Goal: Task Accomplishment & Management: Manage account settings

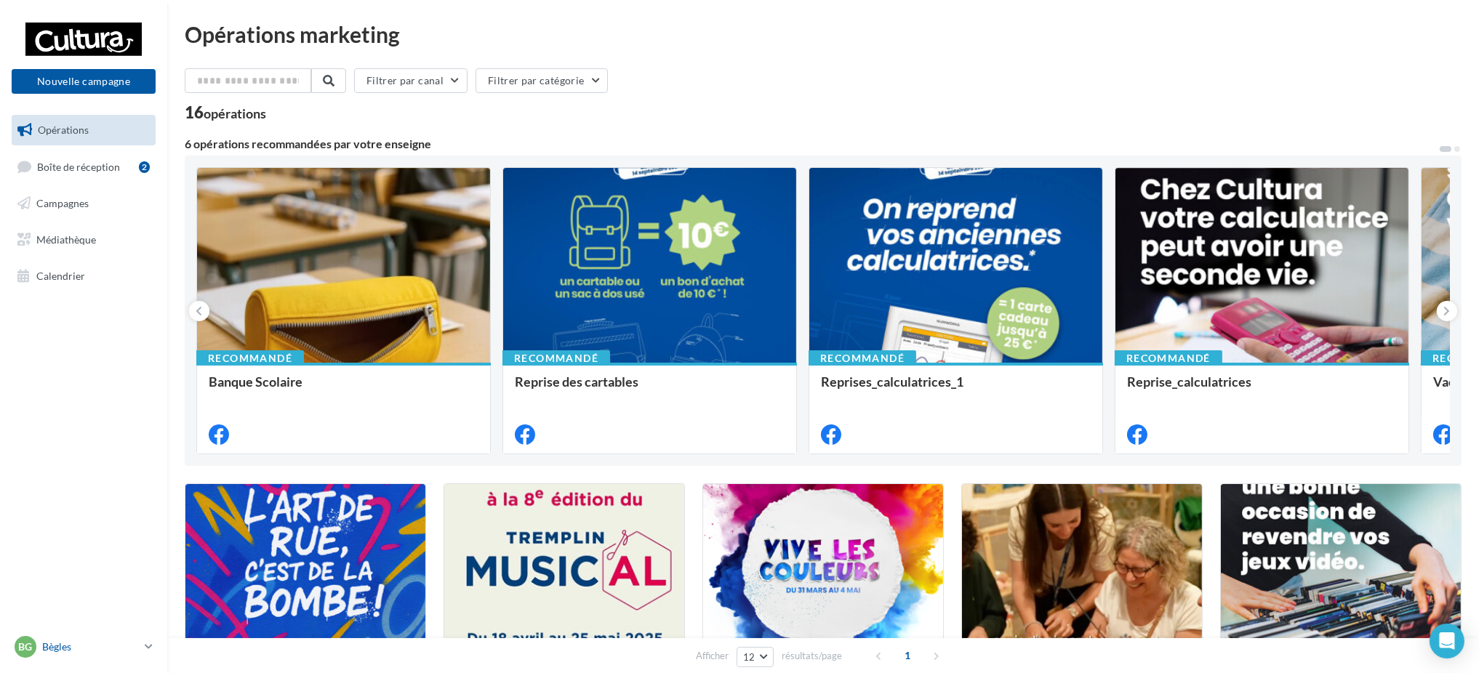
click at [73, 646] on p "Bègles" at bounding box center [90, 647] width 97 height 15
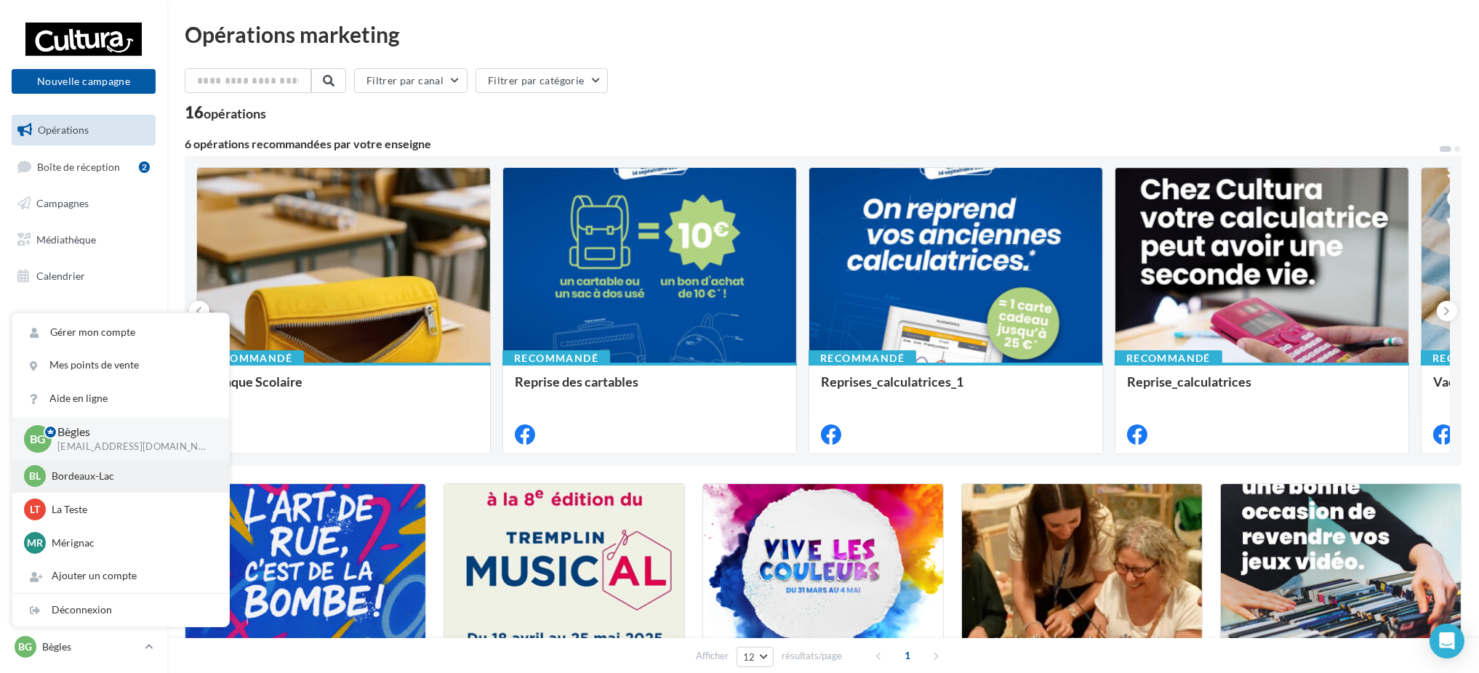
click at [84, 480] on p "Bordeaux-Lac" at bounding box center [132, 476] width 160 height 15
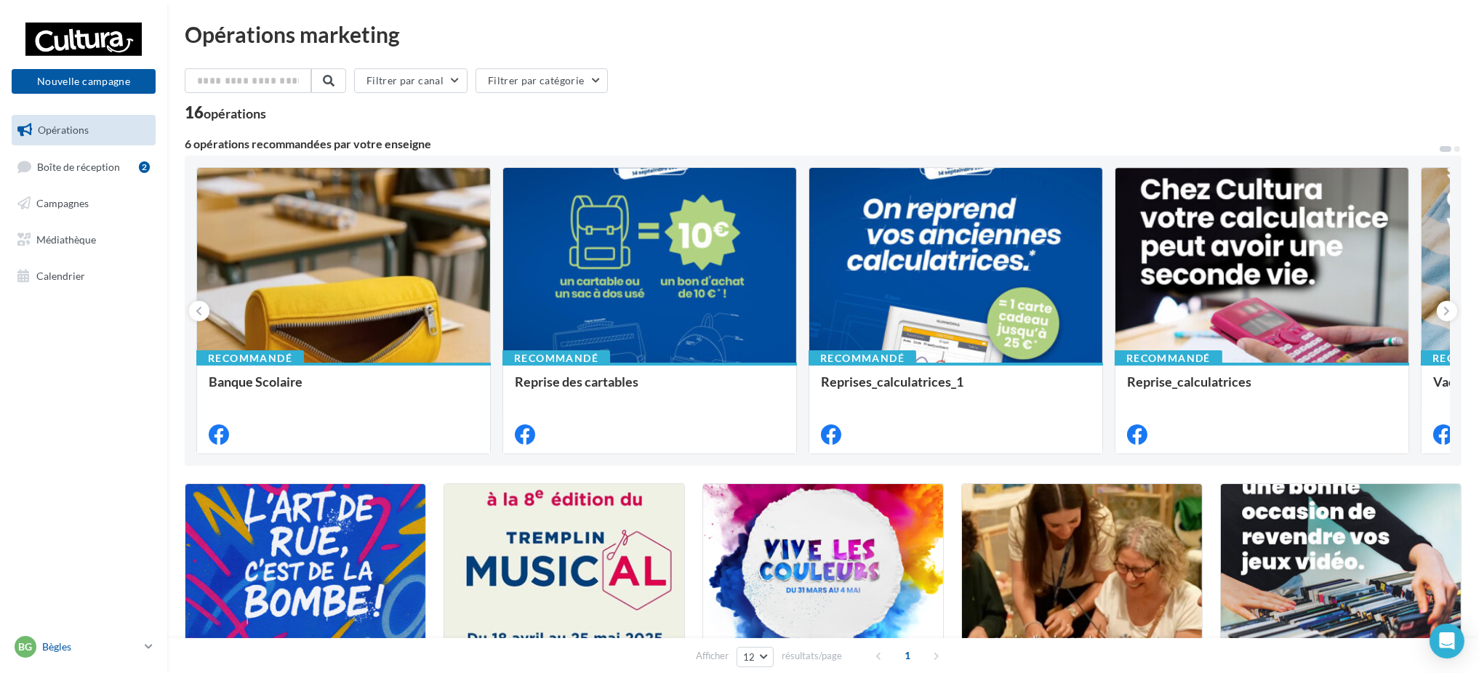
click at [83, 637] on div "Bg Bègles [EMAIL_ADDRESS][DOMAIN_NAME]" at bounding box center [77, 647] width 124 height 22
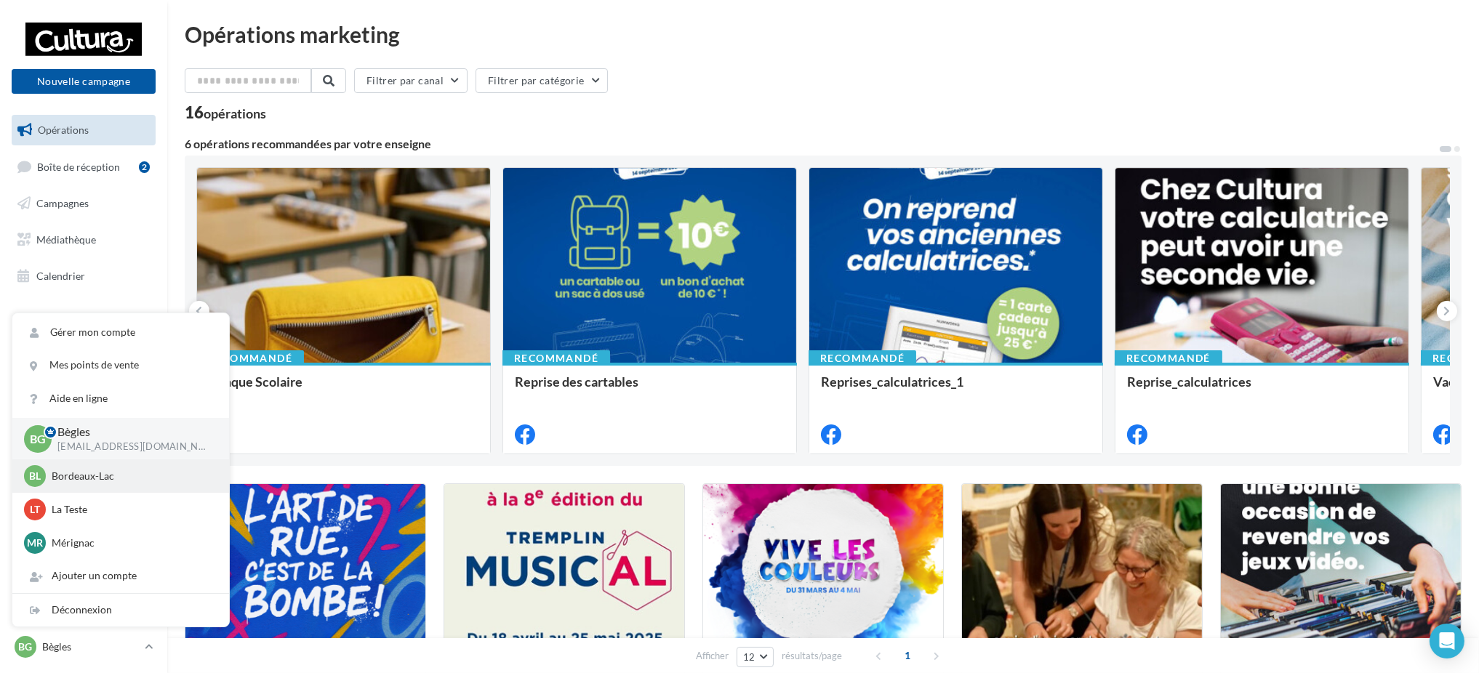
click at [64, 470] on p "Bordeaux-Lac" at bounding box center [132, 476] width 160 height 15
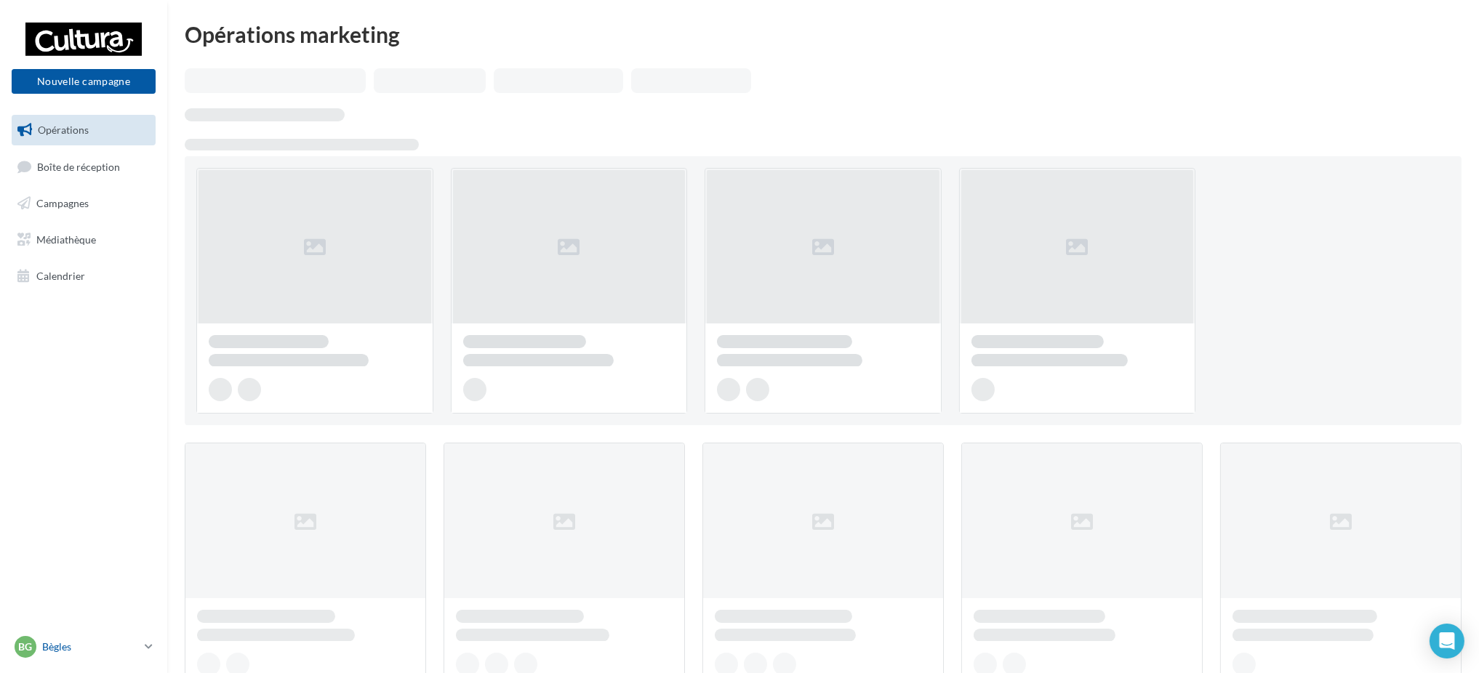
click at [151, 655] on link "Bg Bègles [EMAIL_ADDRESS][DOMAIN_NAME]" at bounding box center [84, 647] width 144 height 28
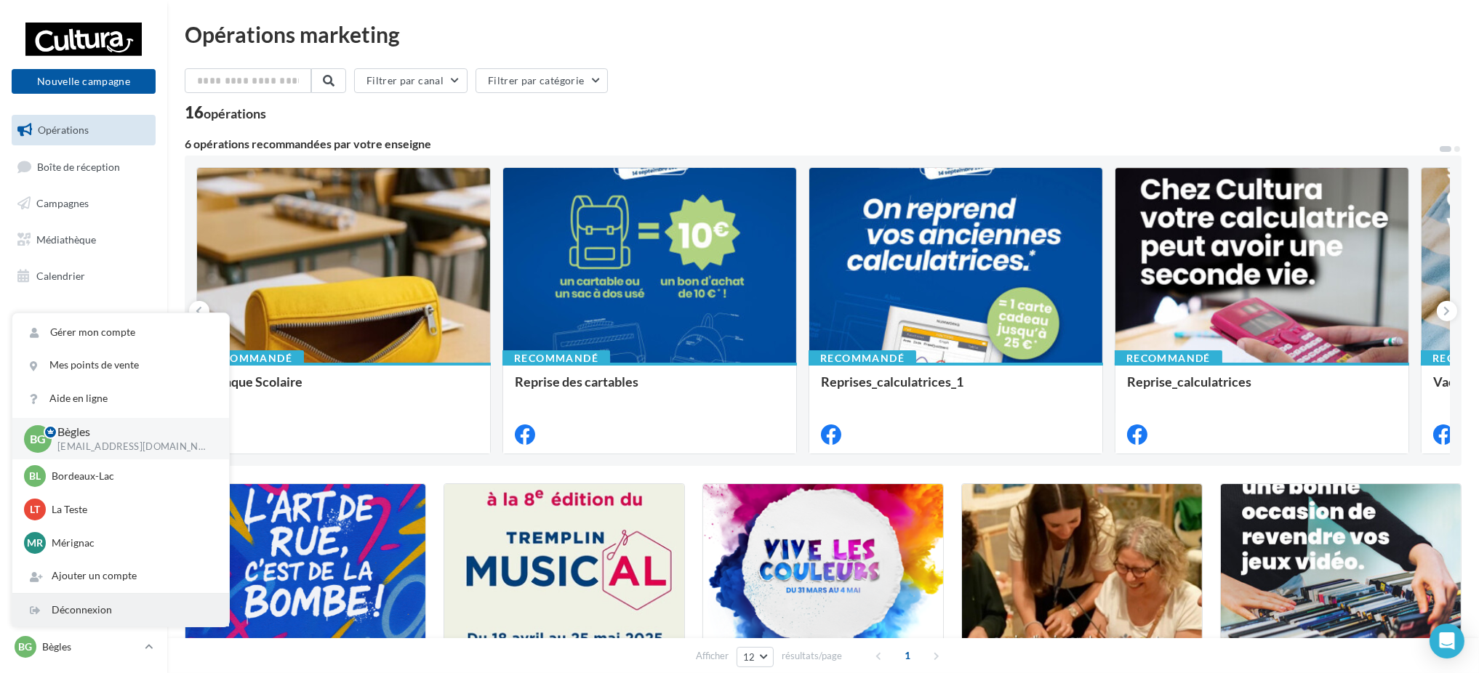
click at [86, 614] on div "Déconnexion" at bounding box center [120, 610] width 217 height 33
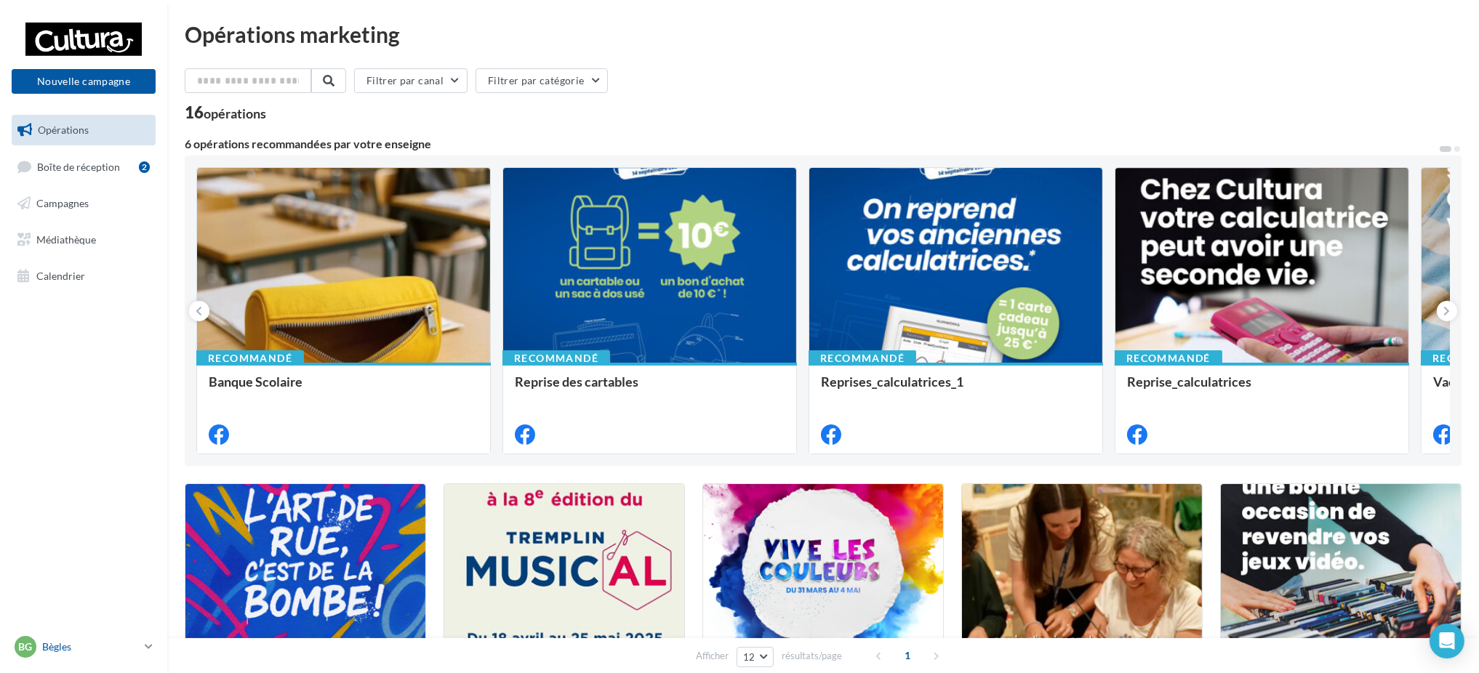
click at [133, 634] on link "Bg Bègles [EMAIL_ADDRESS][DOMAIN_NAME]" at bounding box center [84, 647] width 144 height 28
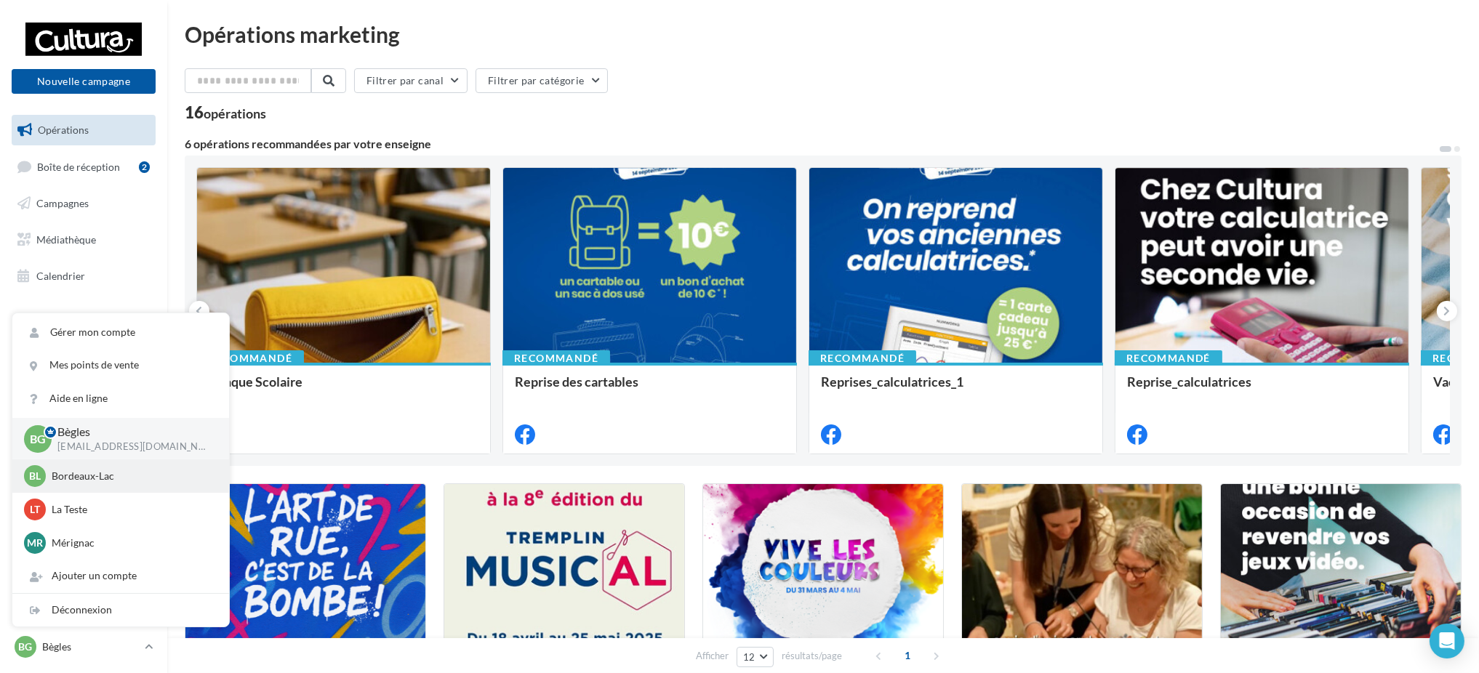
click at [106, 475] on p "Bordeaux-Lac" at bounding box center [132, 476] width 160 height 15
